Goal: Task Accomplishment & Management: Complete application form

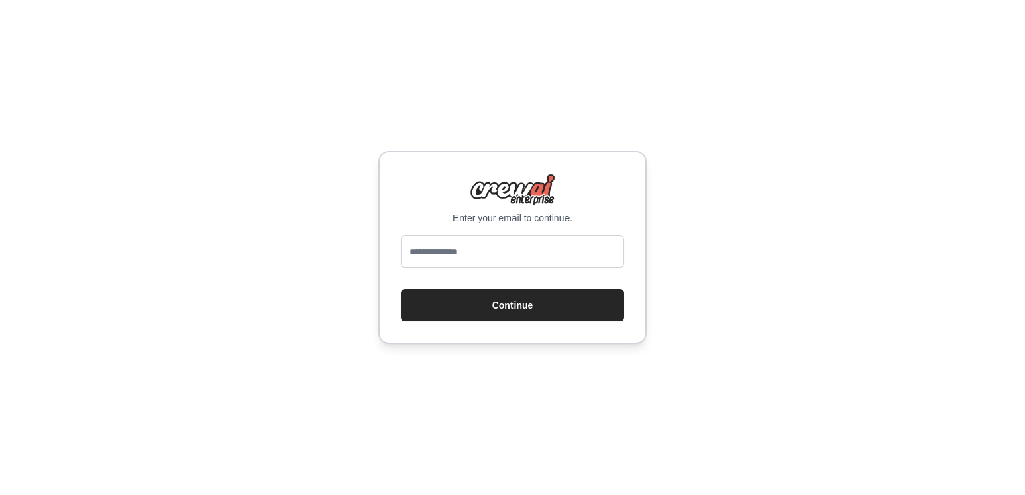
type input "**********"
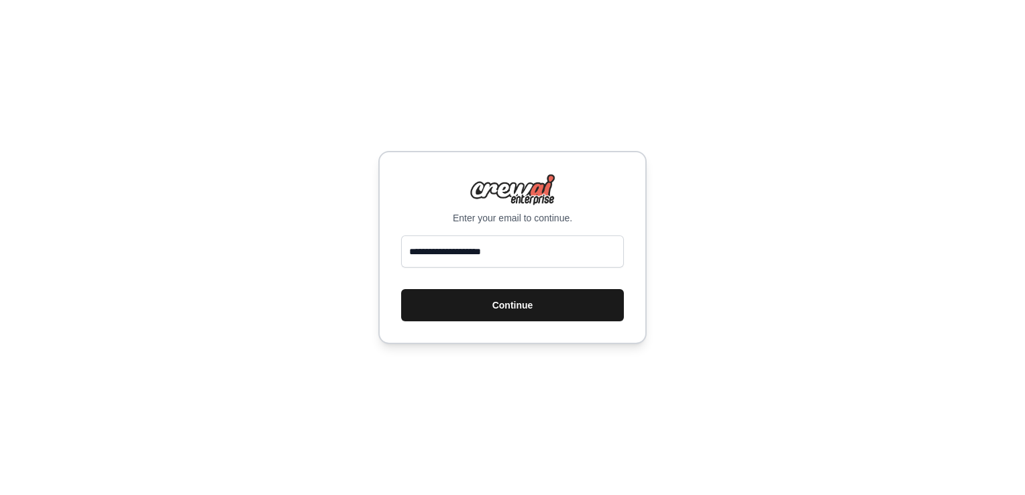
click at [506, 312] on button "Continue" at bounding box center [512, 305] width 223 height 32
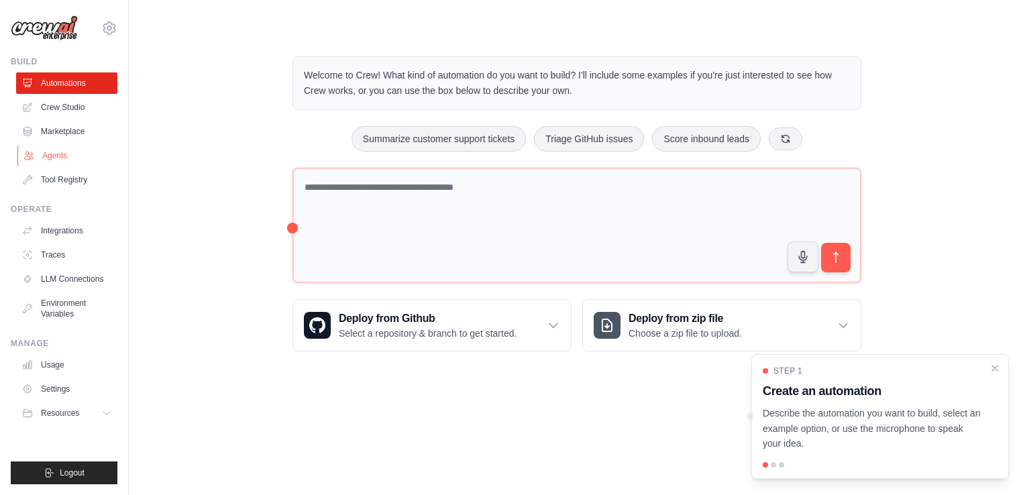
click at [59, 154] on link "Agents" at bounding box center [67, 155] width 101 height 21
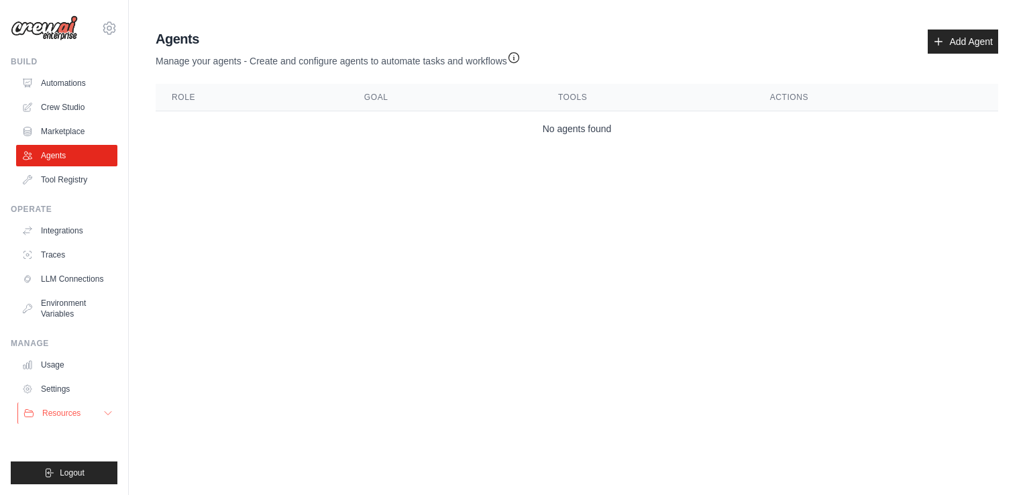
click at [107, 415] on icon at bounding box center [108, 413] width 11 height 11
click at [78, 82] on link "Automations" at bounding box center [67, 82] width 101 height 21
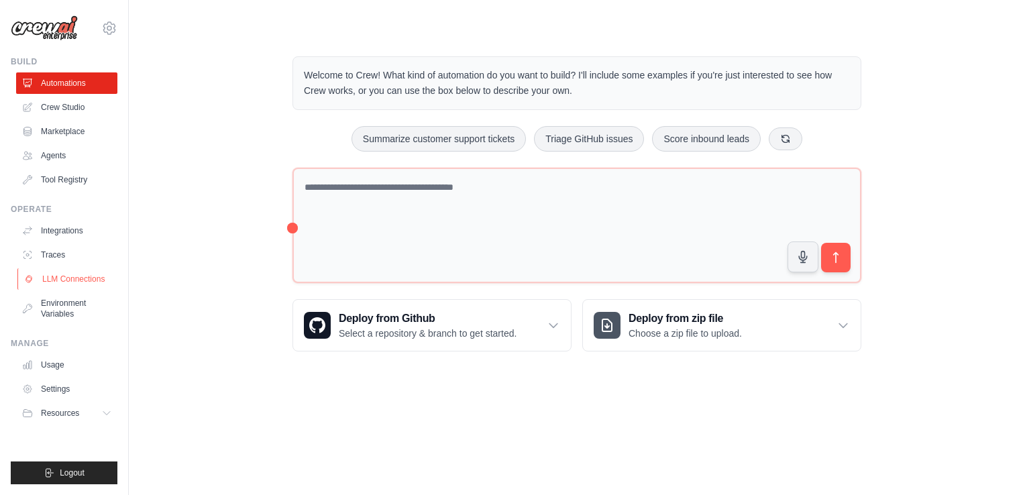
click at [75, 275] on link "LLM Connections" at bounding box center [67, 278] width 101 height 21
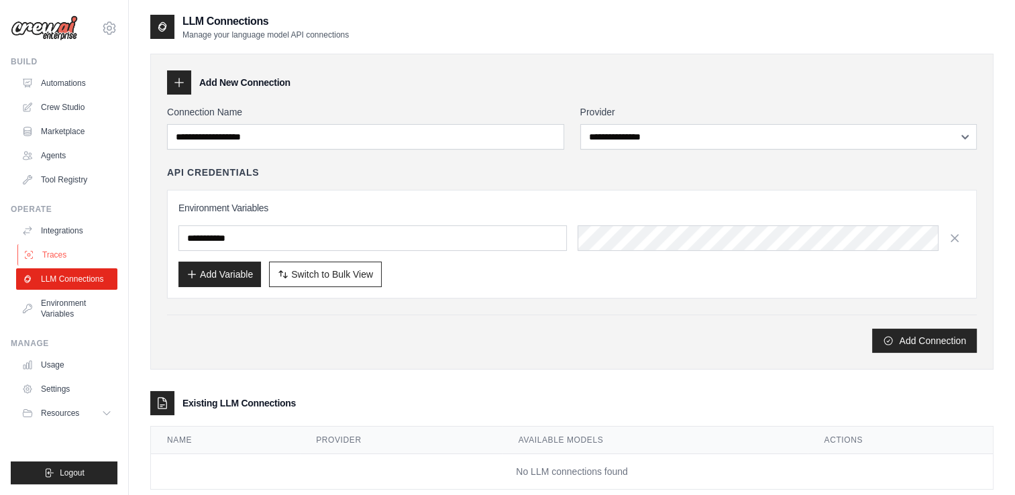
click at [51, 252] on link "Traces" at bounding box center [67, 254] width 101 height 21
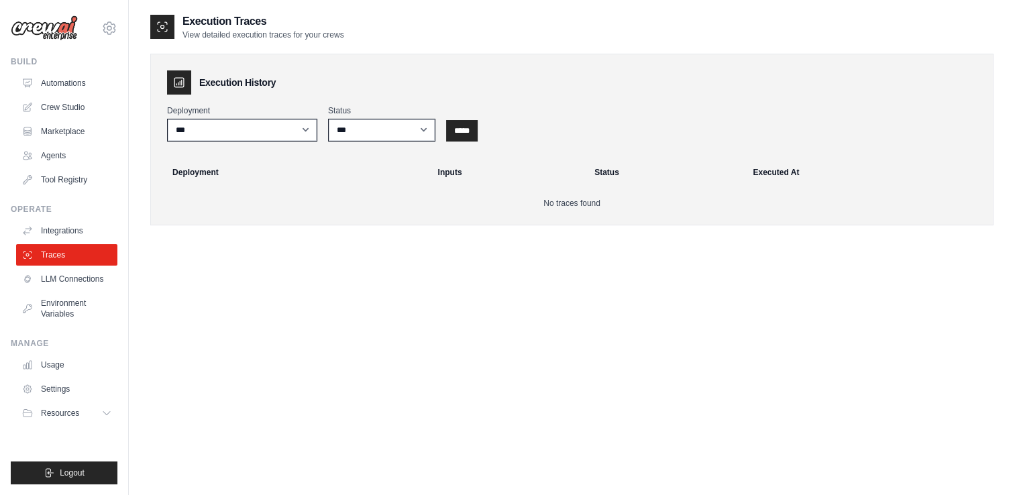
click at [76, 231] on link "Integrations" at bounding box center [66, 230] width 101 height 21
click at [72, 181] on link "Tool Registry" at bounding box center [67, 179] width 101 height 21
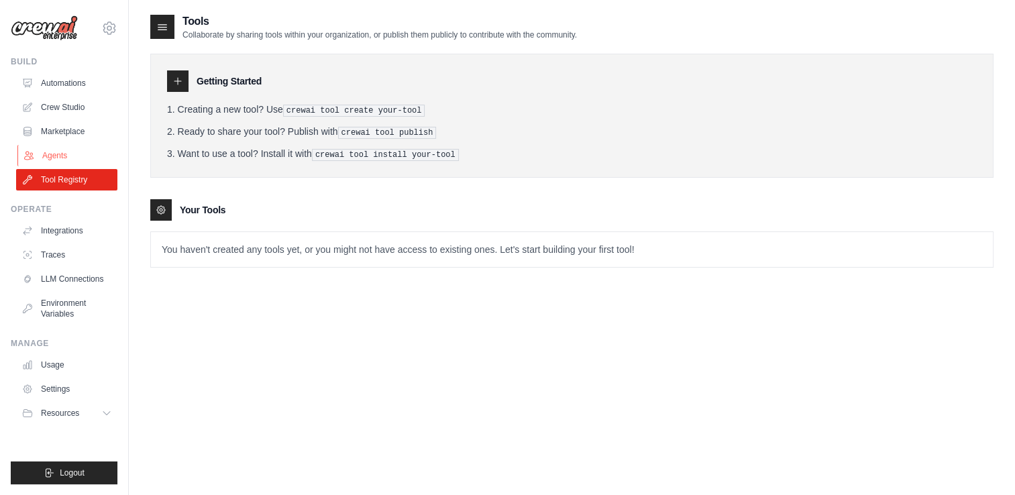
click at [62, 153] on link "Agents" at bounding box center [67, 155] width 101 height 21
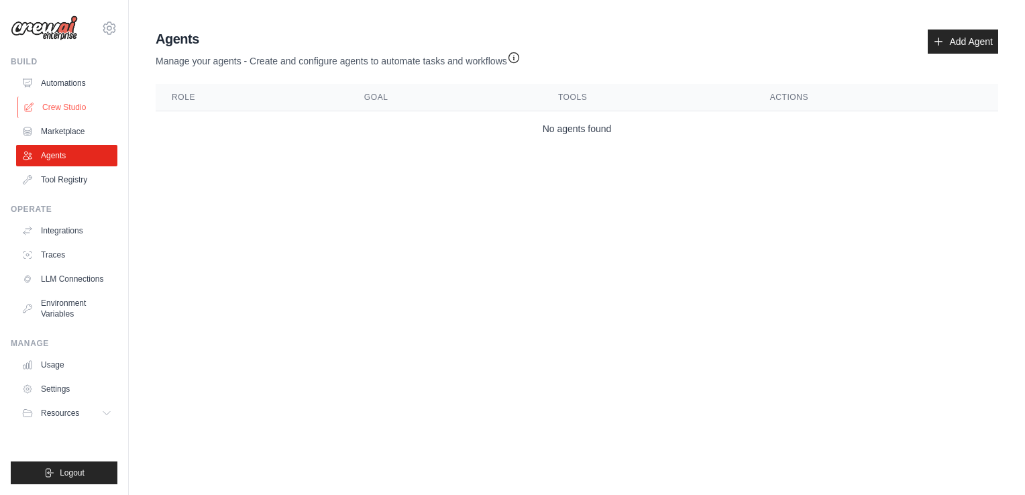
click at [64, 111] on link "Crew Studio" at bounding box center [67, 107] width 101 height 21
click at [82, 87] on link "Automations" at bounding box center [67, 82] width 101 height 21
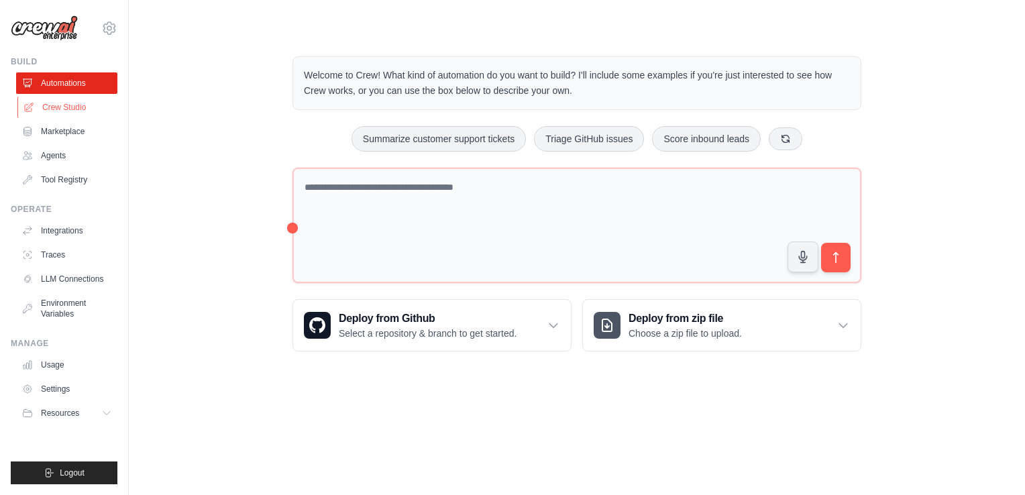
click at [69, 111] on link "Crew Studio" at bounding box center [67, 107] width 101 height 21
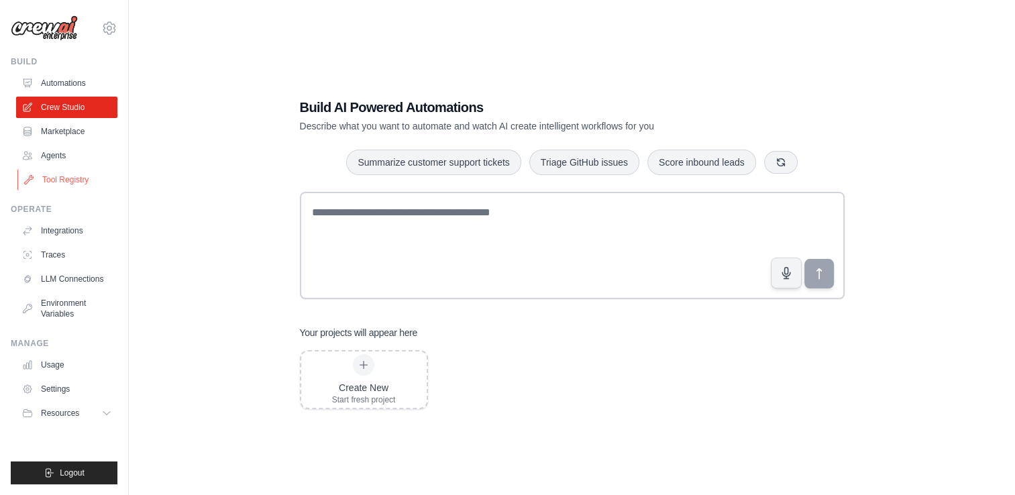
scroll to position [7, 0]
click at [117, 28] on icon at bounding box center [109, 28] width 16 height 16
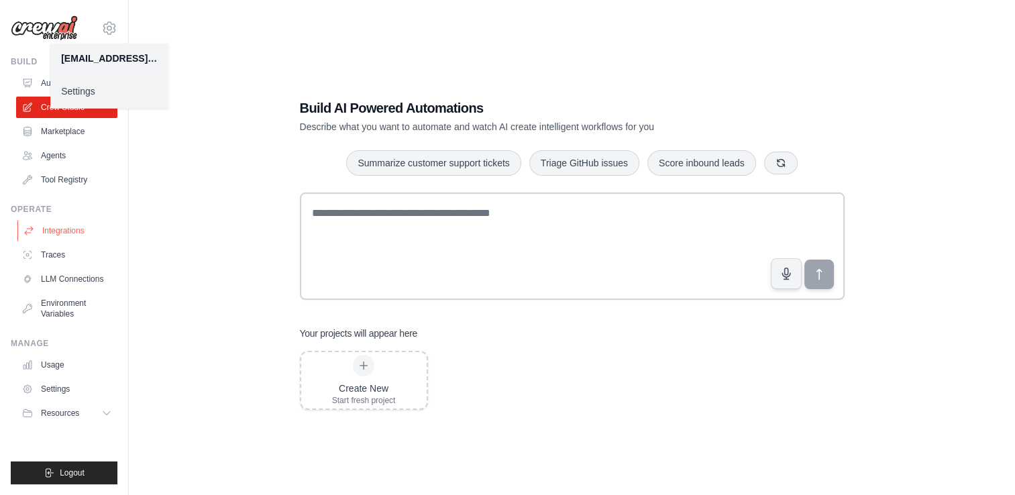
click at [116, 227] on link "Integrations" at bounding box center [67, 230] width 101 height 21
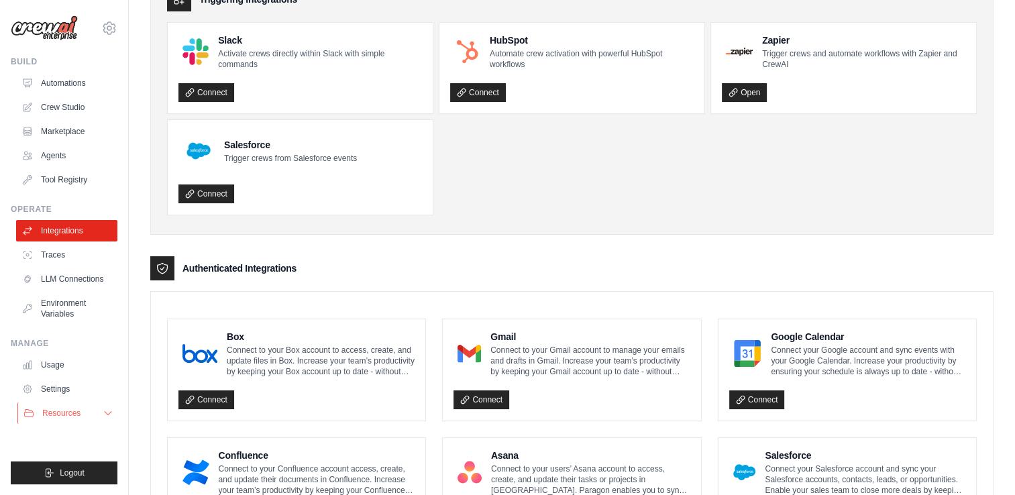
scroll to position [117, 0]
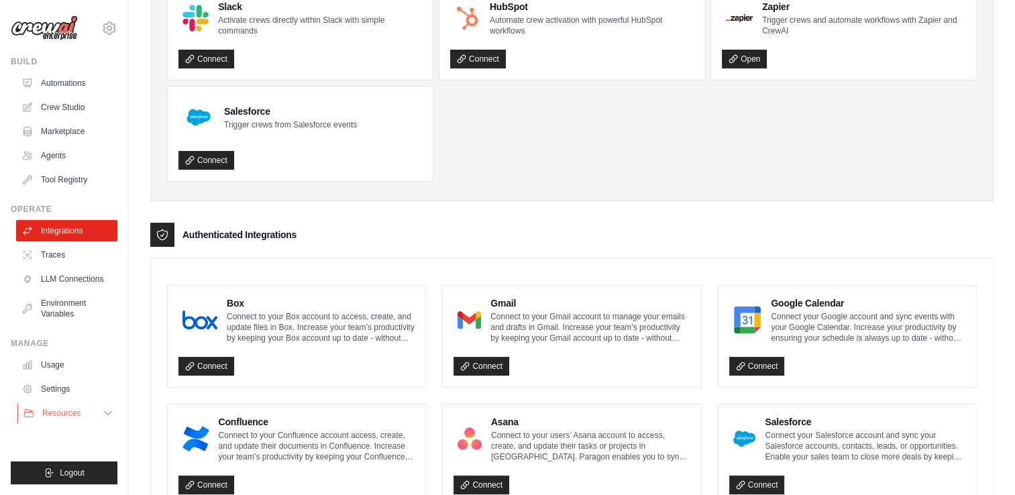
click at [103, 412] on icon at bounding box center [108, 413] width 11 height 11
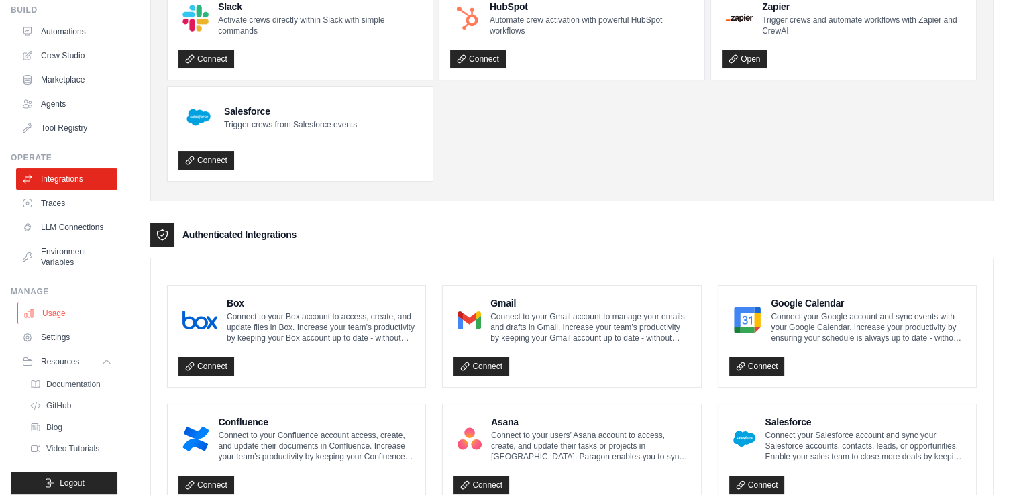
scroll to position [0, 0]
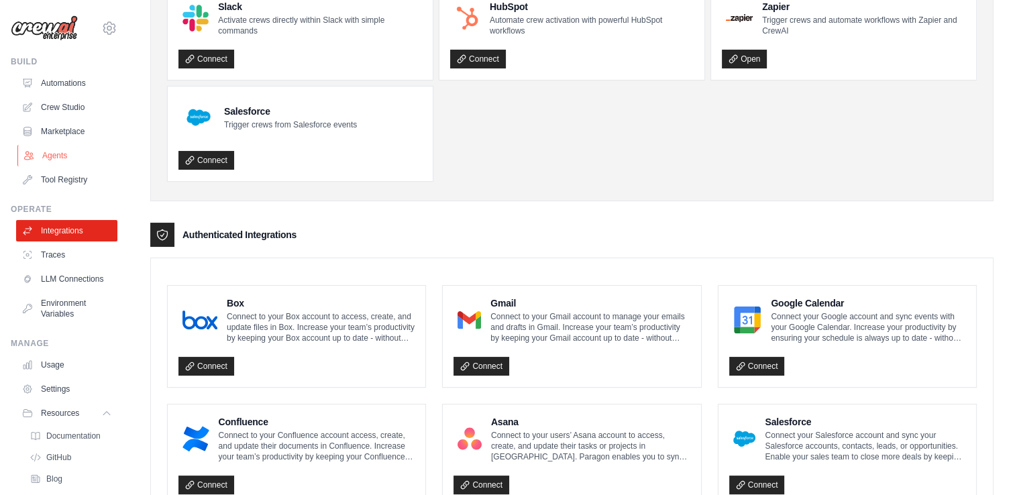
click at [62, 151] on link "Agents" at bounding box center [67, 155] width 101 height 21
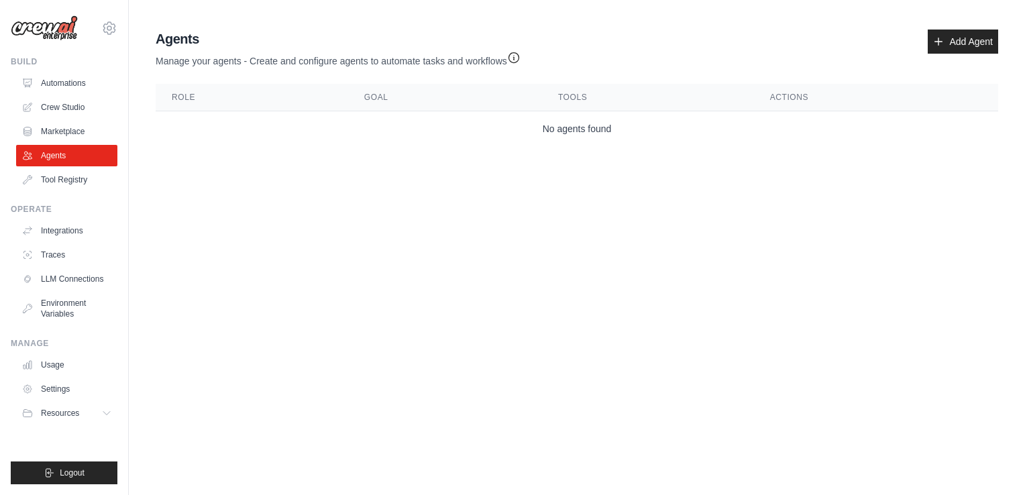
click at [564, 128] on td "No agents found" at bounding box center [577, 129] width 843 height 36
click at [962, 43] on link "Add Agent" at bounding box center [963, 42] width 70 height 24
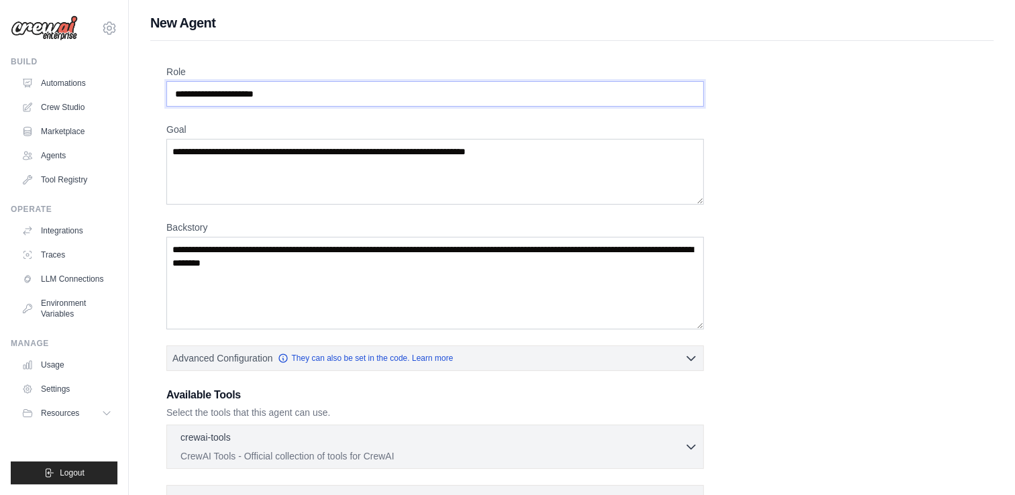
click at [289, 102] on input "Role" at bounding box center [435, 94] width 538 height 26
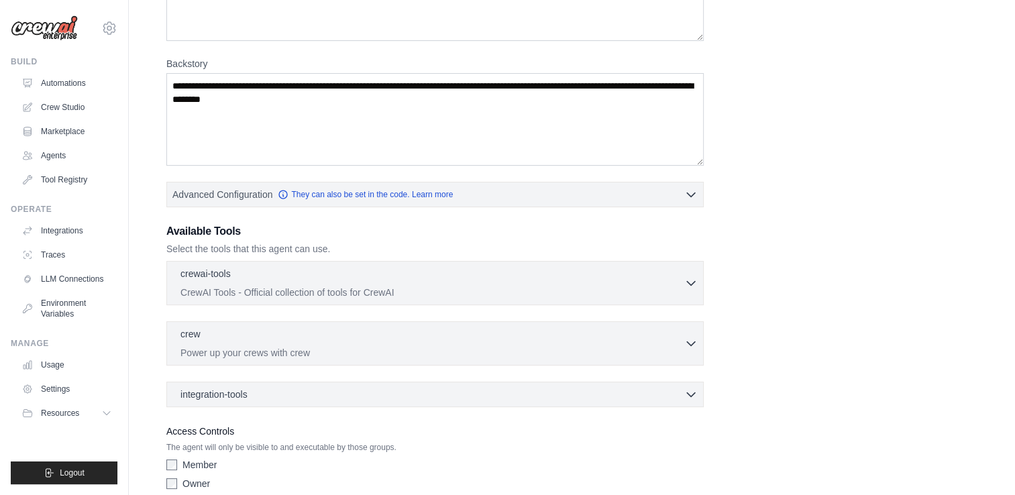
scroll to position [222, 0]
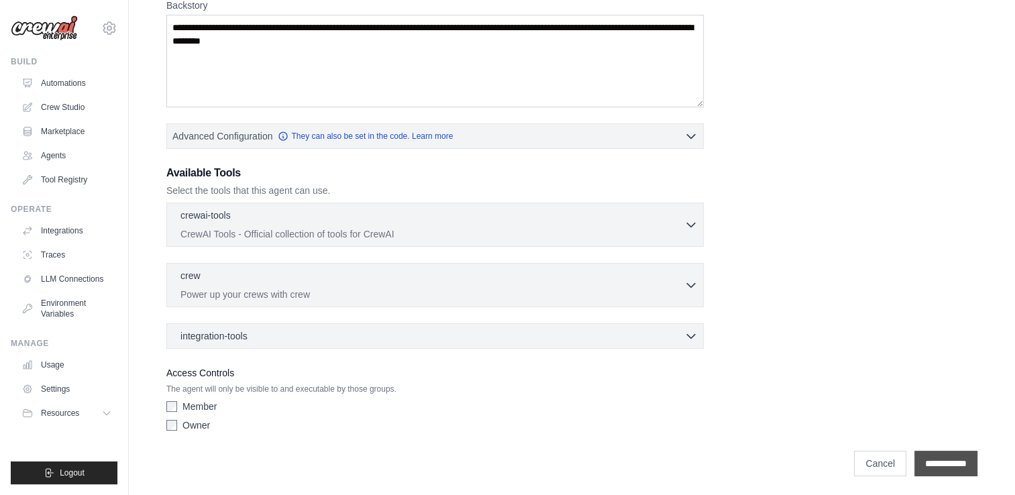
click at [953, 463] on input "**********" at bounding box center [946, 464] width 63 height 26
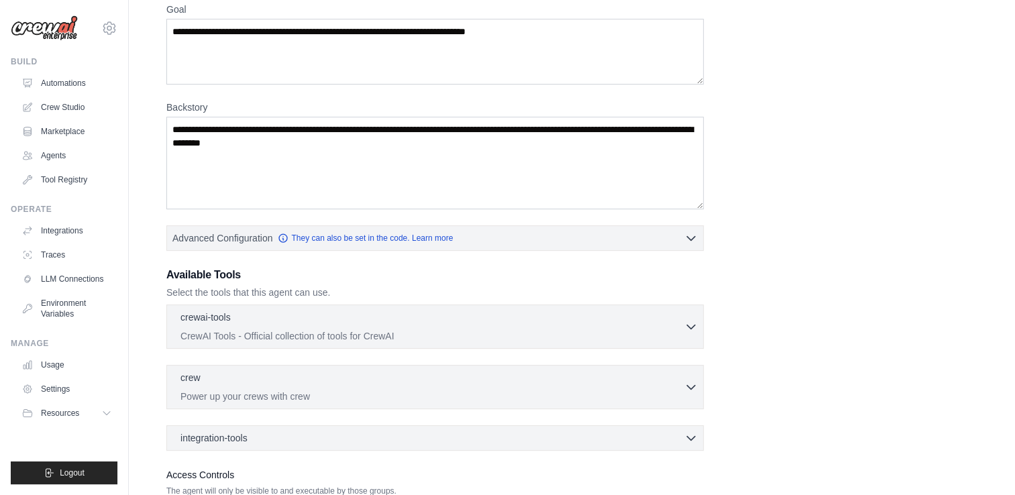
scroll to position [0, 0]
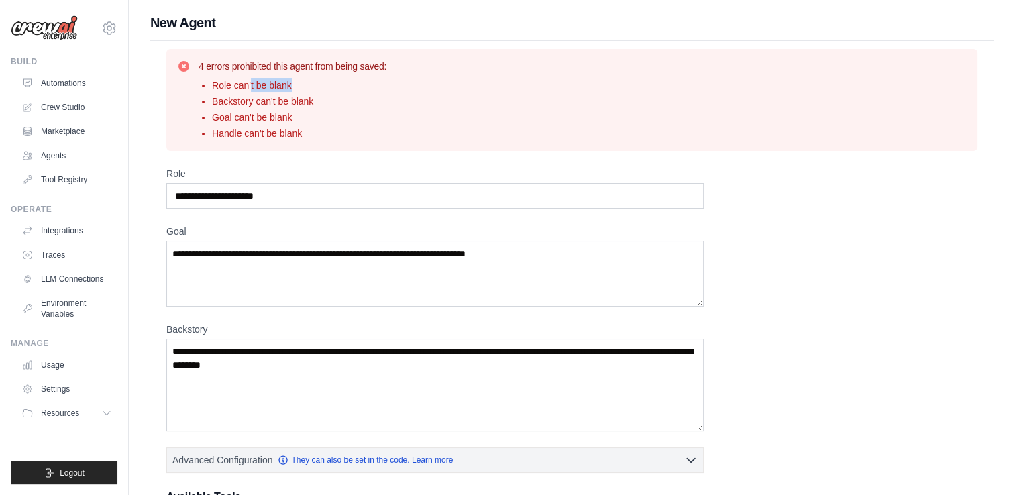
drag, startPoint x: 250, startPoint y: 89, endPoint x: 293, endPoint y: 89, distance: 42.3
click at [293, 89] on li "Role can't be blank" at bounding box center [299, 85] width 174 height 13
drag, startPoint x: 293, startPoint y: 89, endPoint x: 532, endPoint y: 110, distance: 239.9
click at [532, 110] on div "4 errors prohibited this agent from being saved: Role can't be blank Backstory …" at bounding box center [572, 100] width 790 height 81
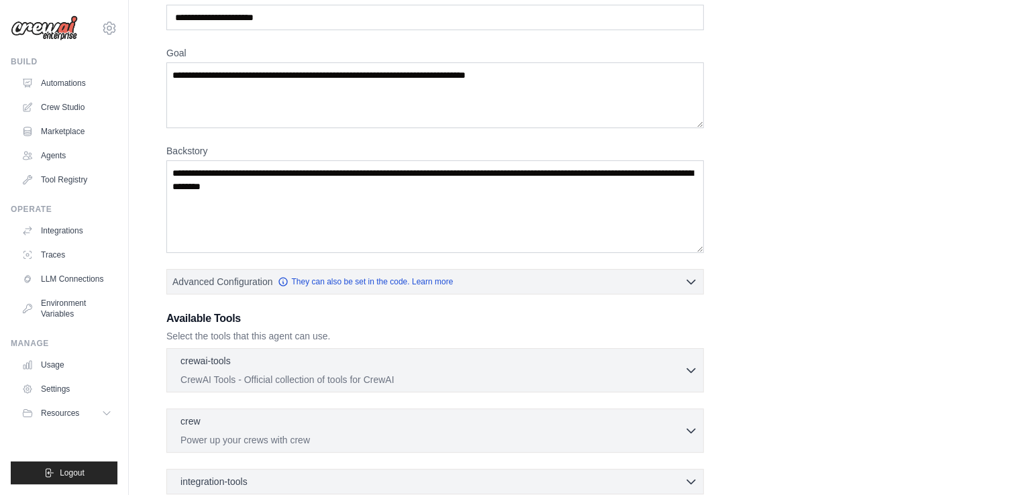
scroll to position [179, 0]
click at [368, 227] on textarea "Backstory" at bounding box center [435, 206] width 538 height 93
click at [430, 114] on textarea "Goal" at bounding box center [435, 95] width 538 height 66
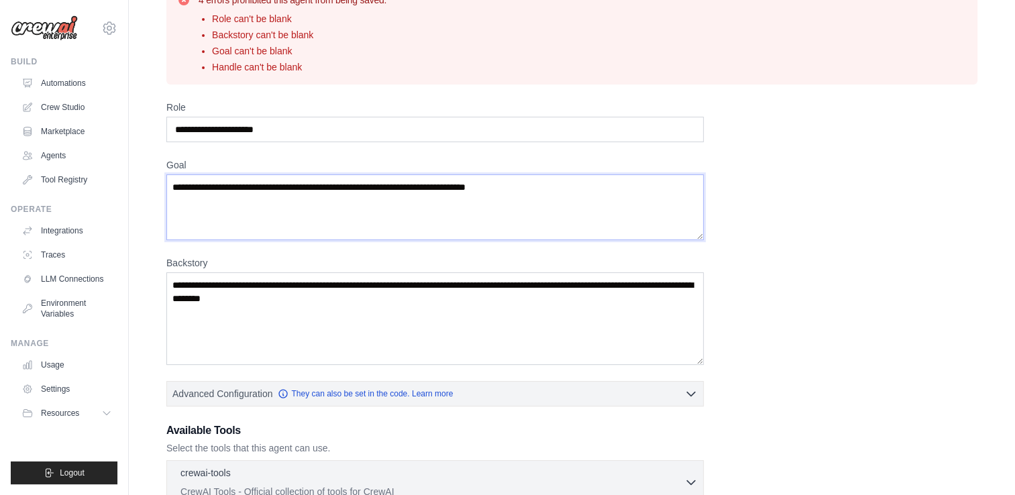
scroll to position [64, 0]
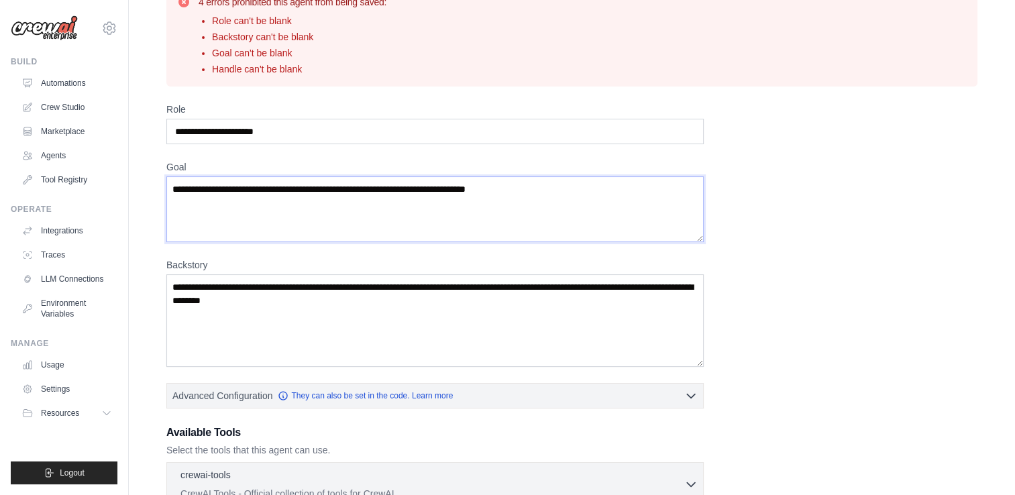
type textarea "*"
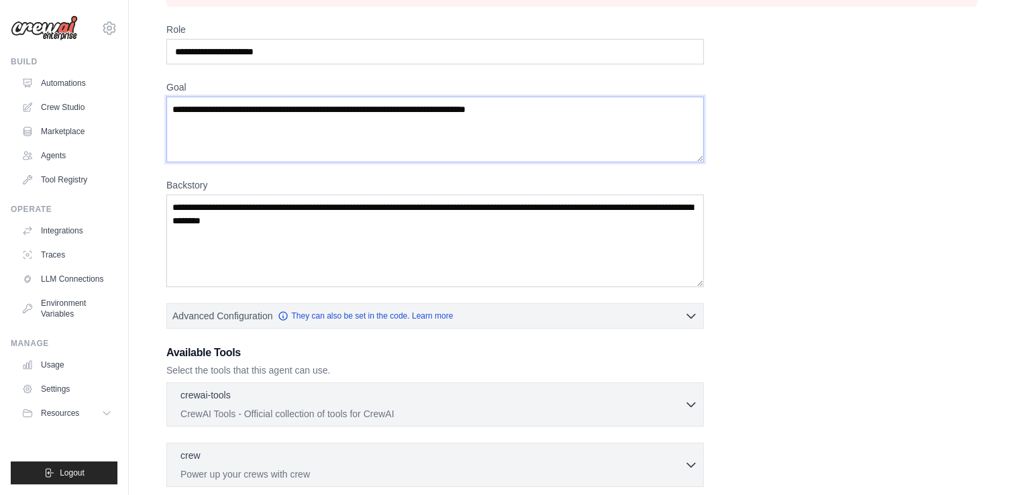
scroll to position [140, 0]
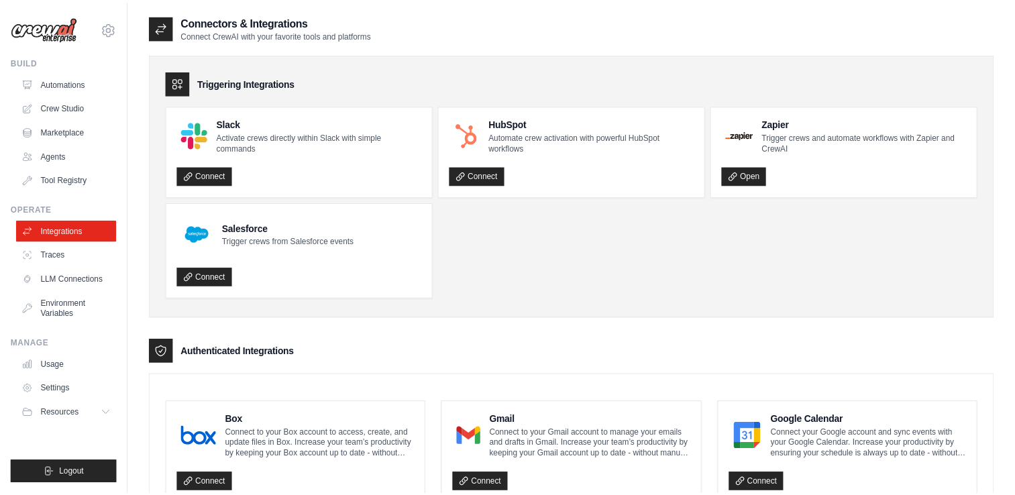
scroll to position [117, 0]
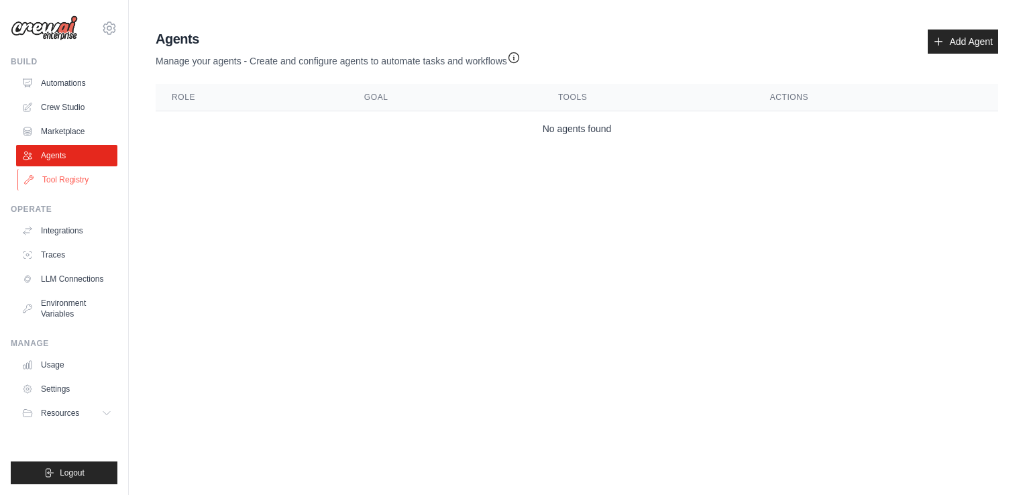
click at [74, 179] on link "Tool Registry" at bounding box center [67, 179] width 101 height 21
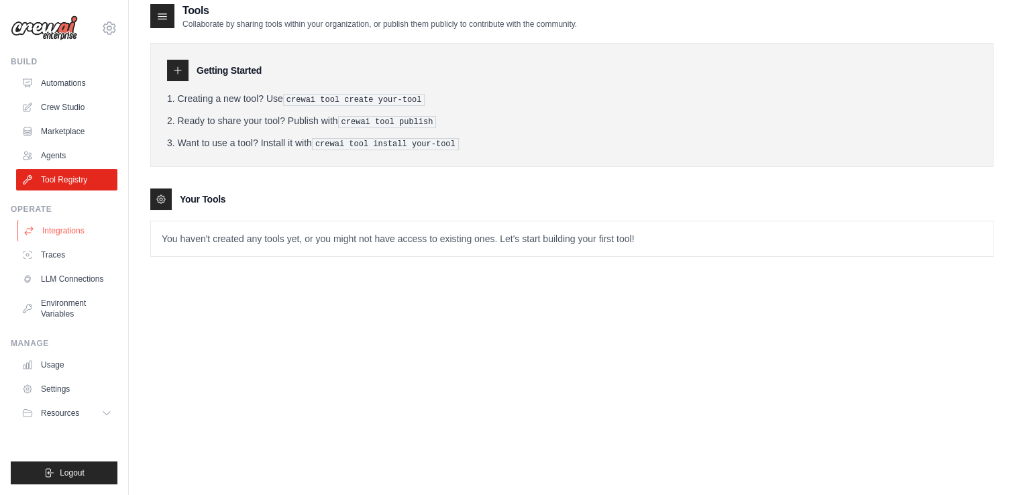
scroll to position [12, 0]
click at [60, 409] on span "Resources" at bounding box center [61, 413] width 38 height 11
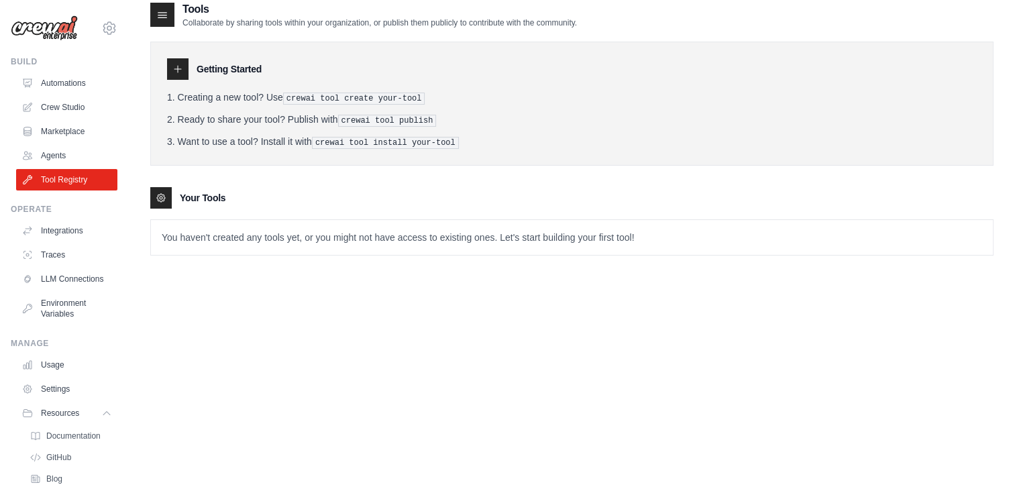
scroll to position [72, 0]
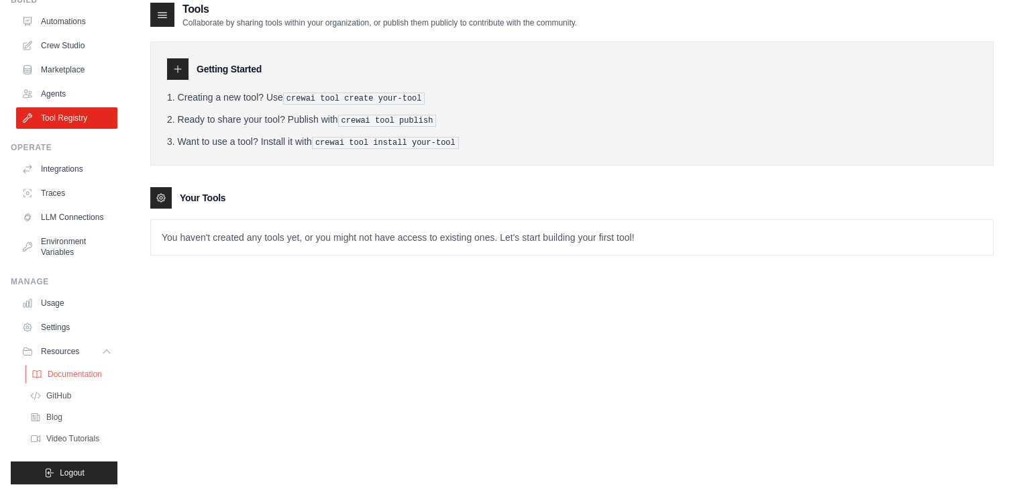
click at [79, 374] on span "Documentation" at bounding box center [75, 374] width 54 height 11
